Goal: Task Accomplishment & Management: Manage account settings

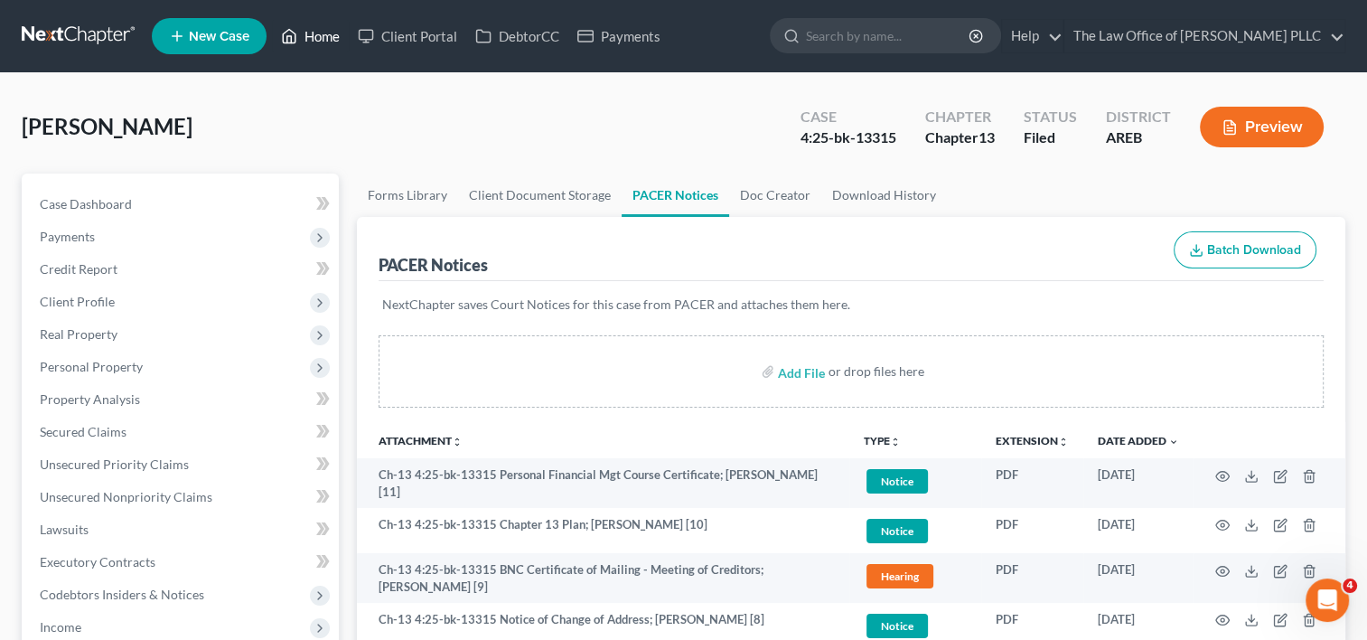
click at [315, 33] on link "Home" at bounding box center [310, 36] width 77 height 33
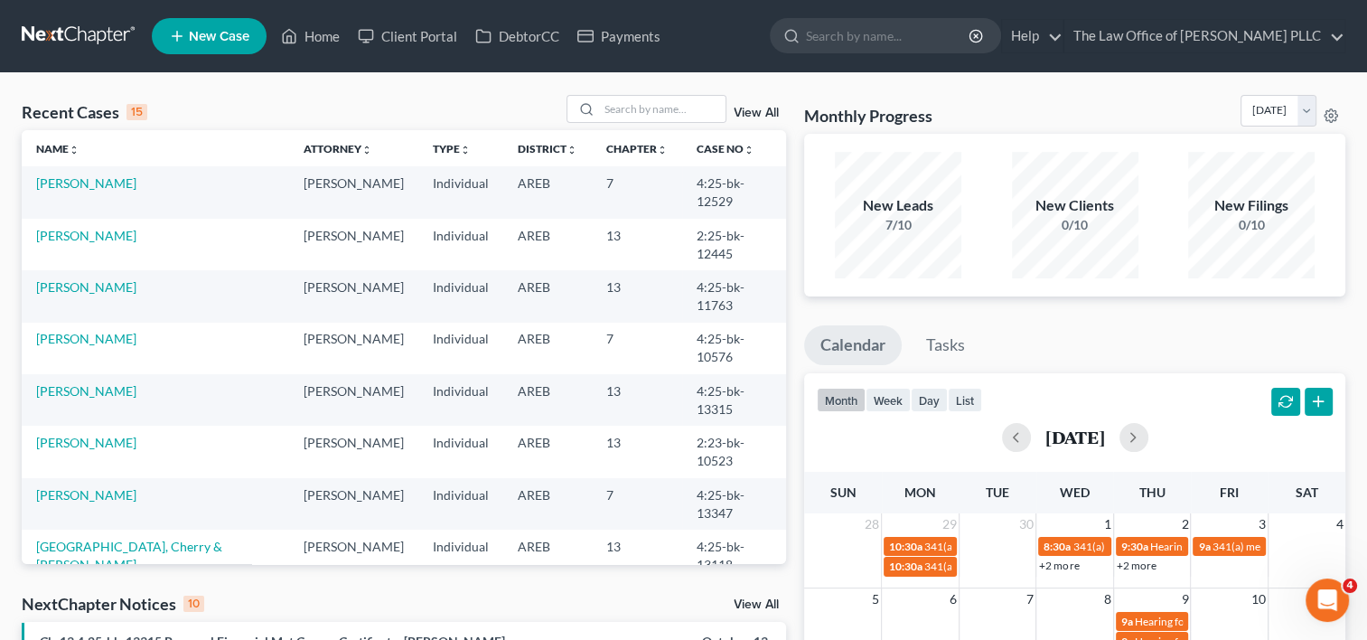
select select "3"
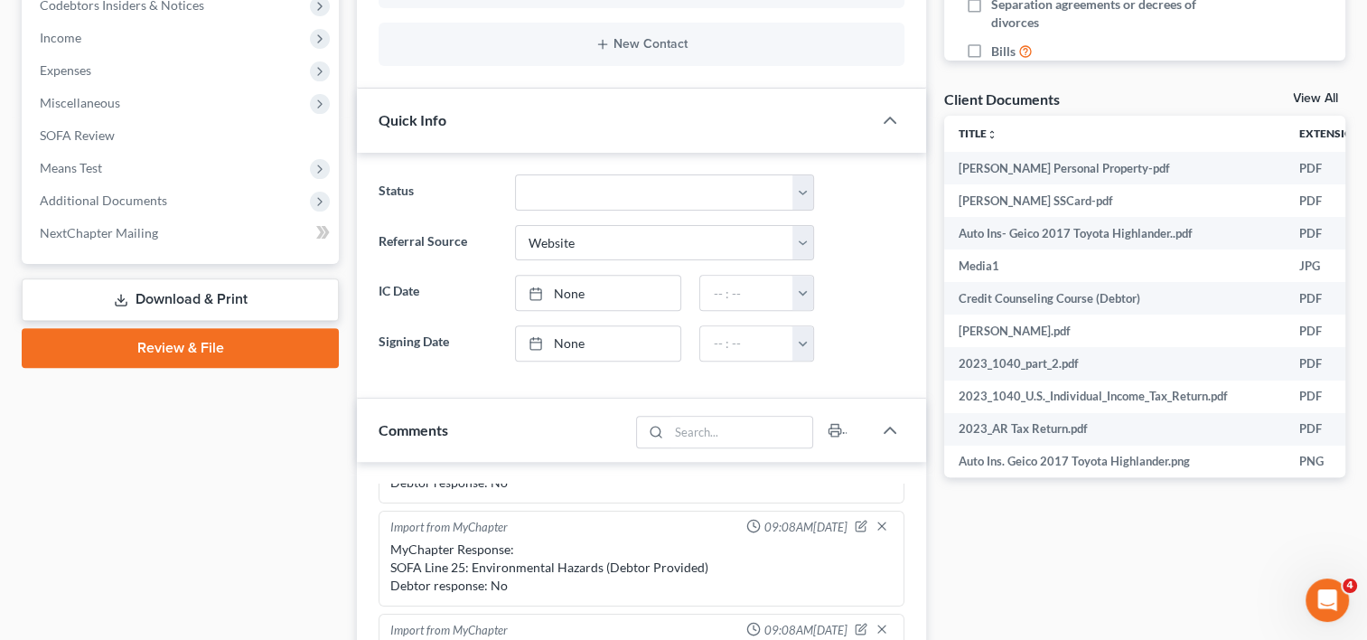
scroll to position [592, 0]
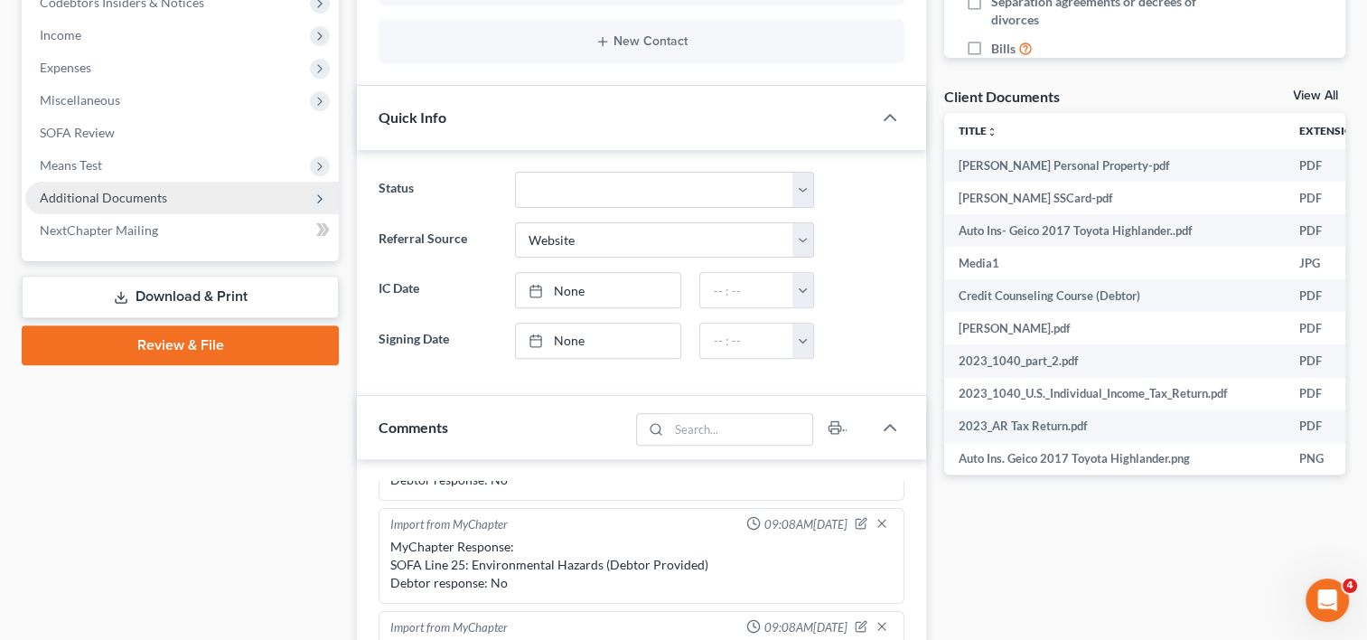
click at [159, 199] on span "Additional Documents" at bounding box center [103, 197] width 127 height 15
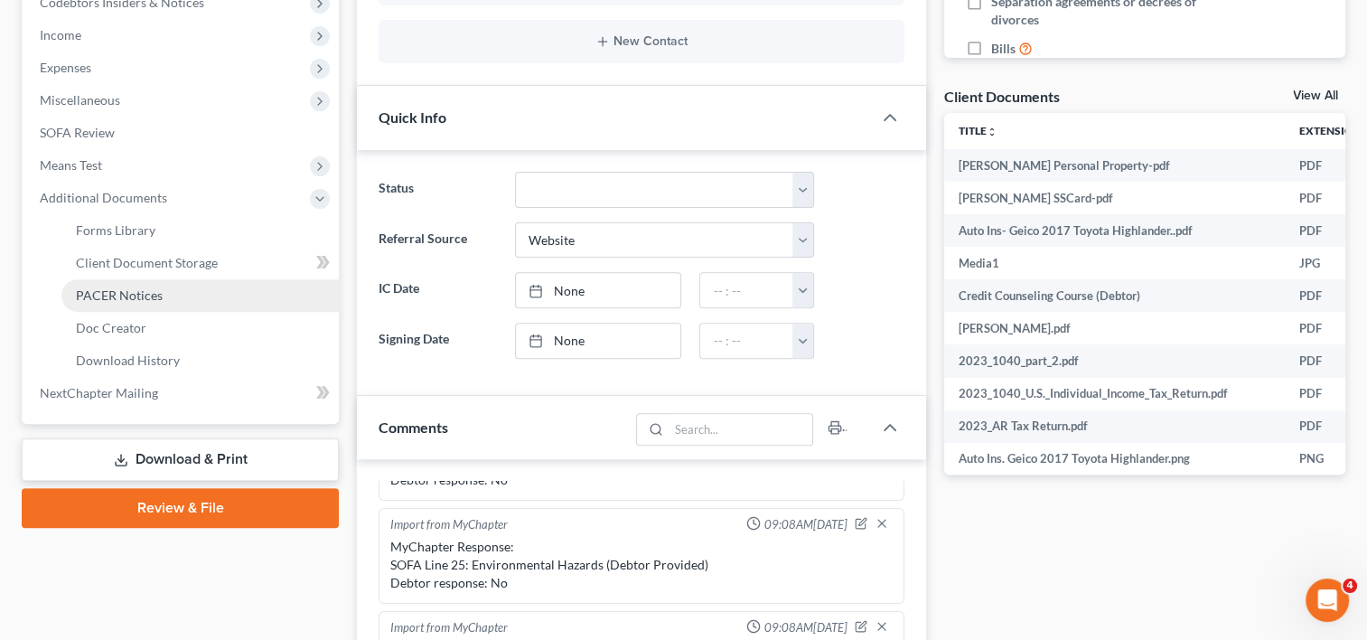
click at [128, 289] on span "PACER Notices" at bounding box center [119, 294] width 87 height 15
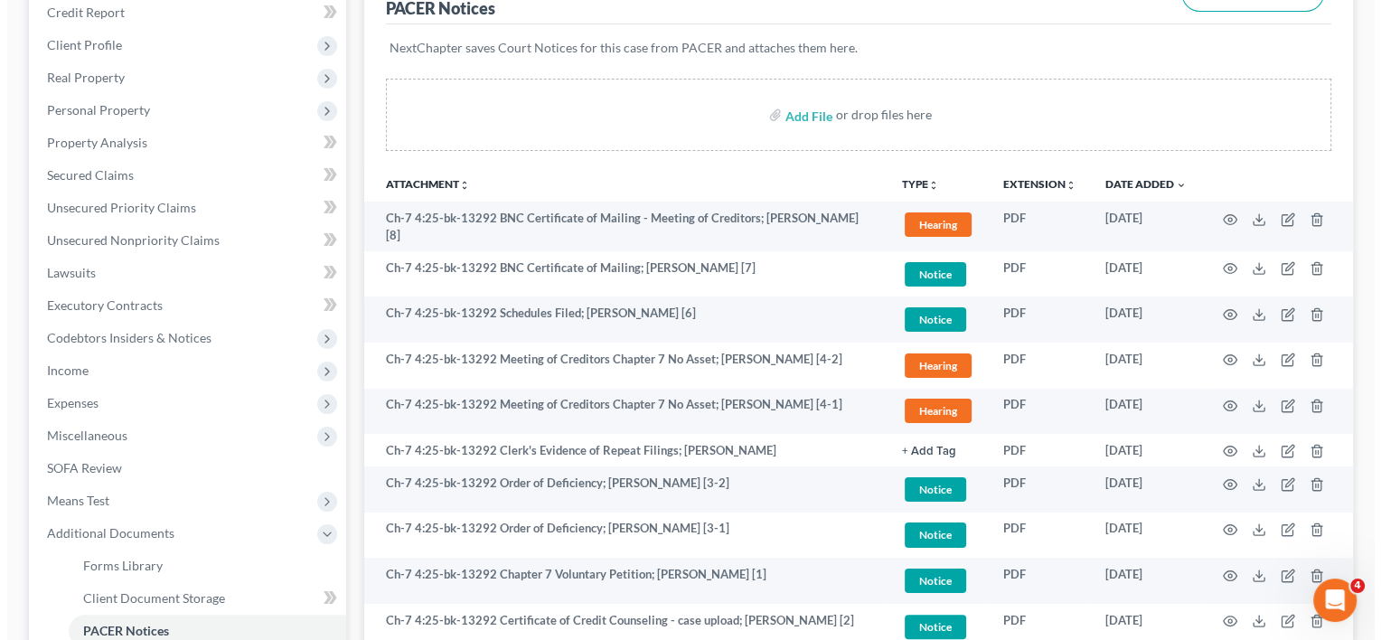
scroll to position [258, 0]
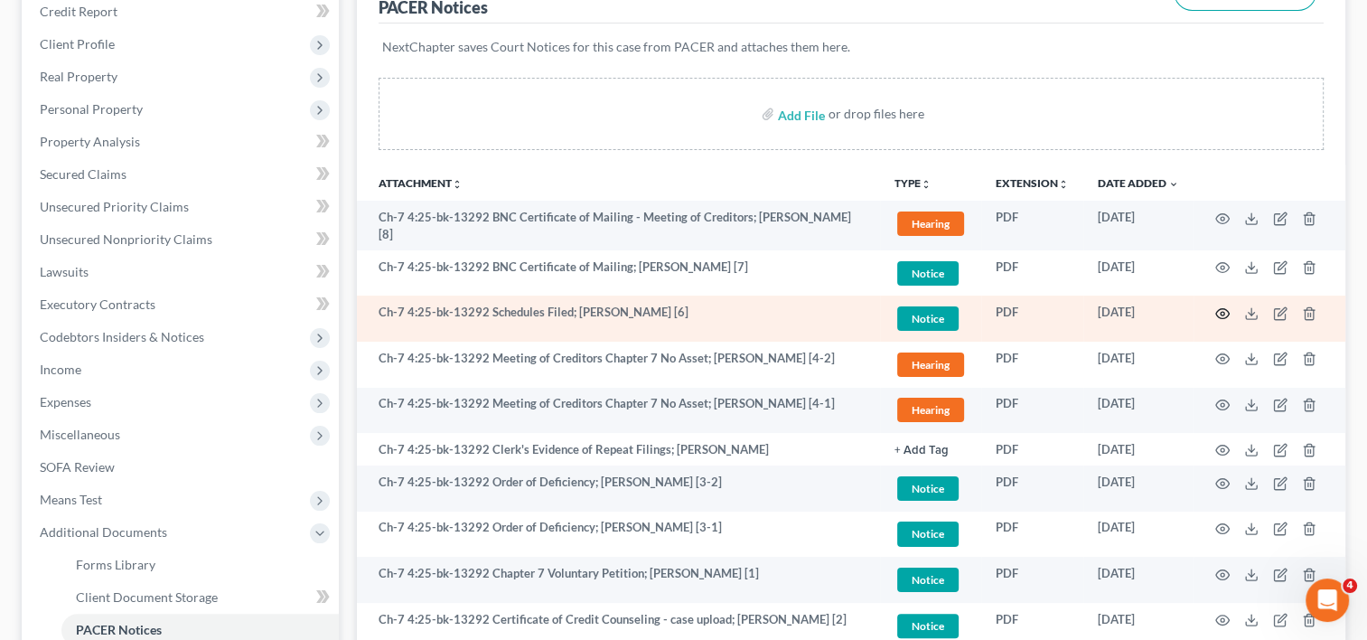
click at [1223, 312] on circle "button" at bounding box center [1223, 314] width 4 height 4
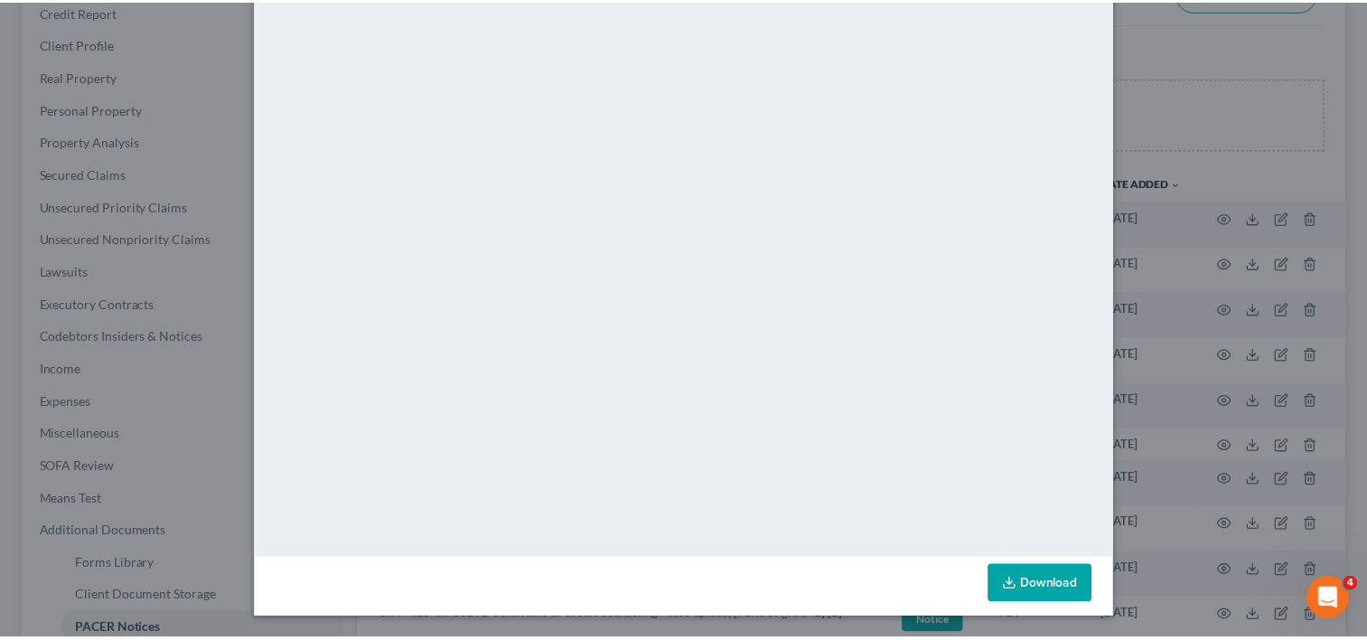
scroll to position [0, 0]
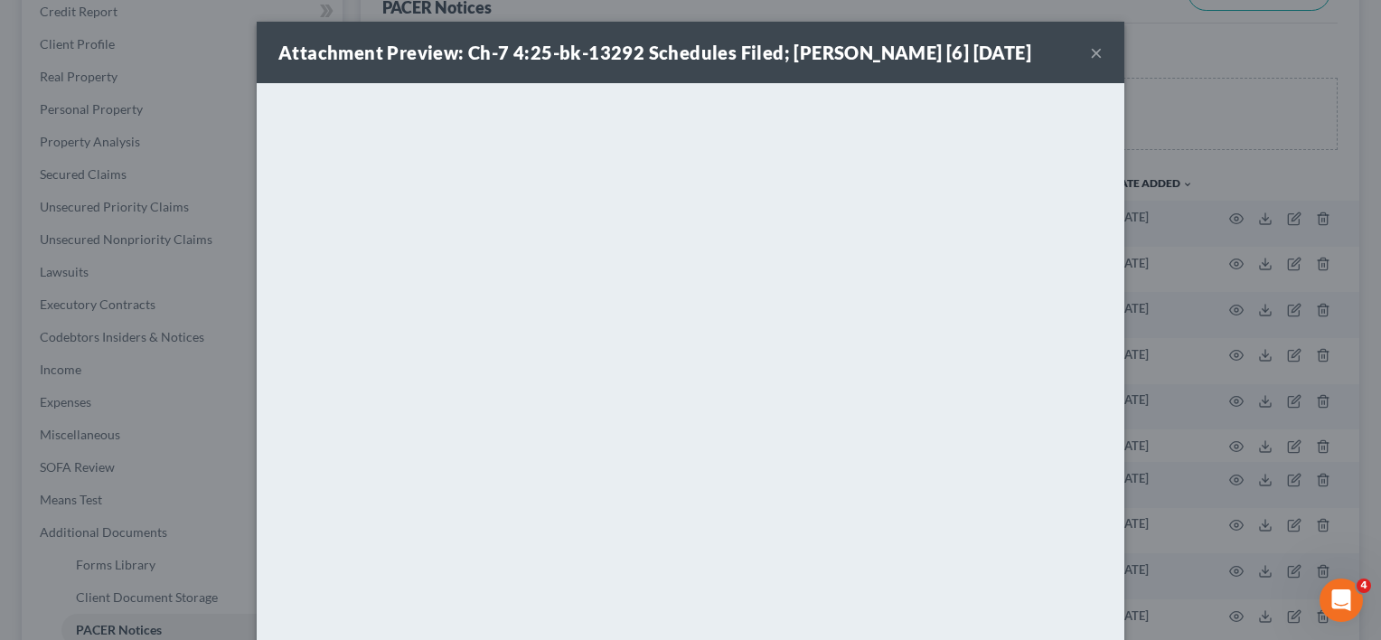
click at [1090, 50] on button "×" at bounding box center [1096, 53] width 13 height 22
